Goal: Information Seeking & Learning: Learn about a topic

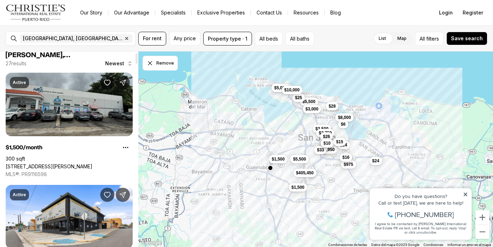
scroll to position [20, 0]
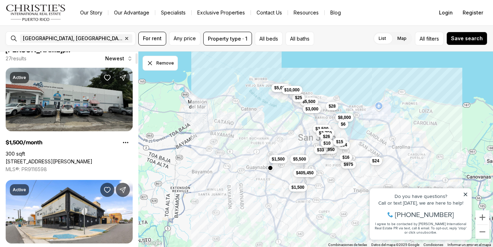
click at [81, 158] on link "[STREET_ADDRESS][PERSON_NAME]" at bounding box center [49, 161] width 87 height 6
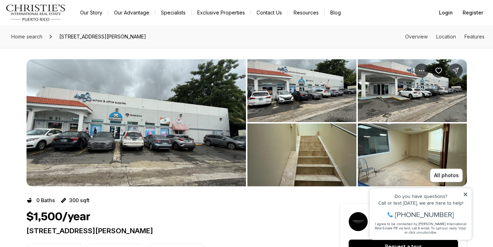
click at [39, 13] on img "Main navigation" at bounding box center [36, 12] width 60 height 17
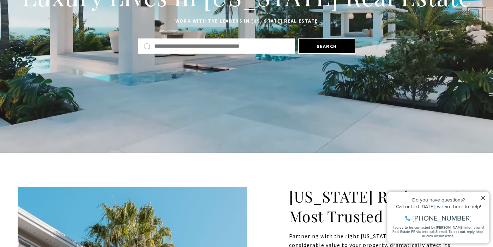
scroll to position [134, 0]
